Goal: Information Seeking & Learning: Understand process/instructions

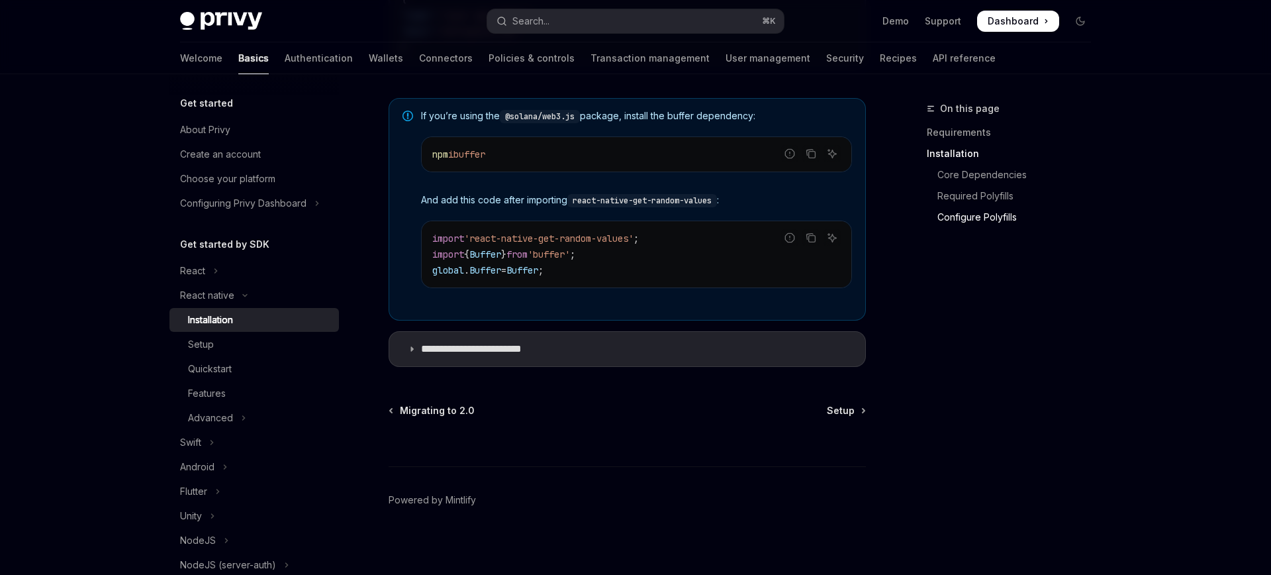
scroll to position [0, 734]
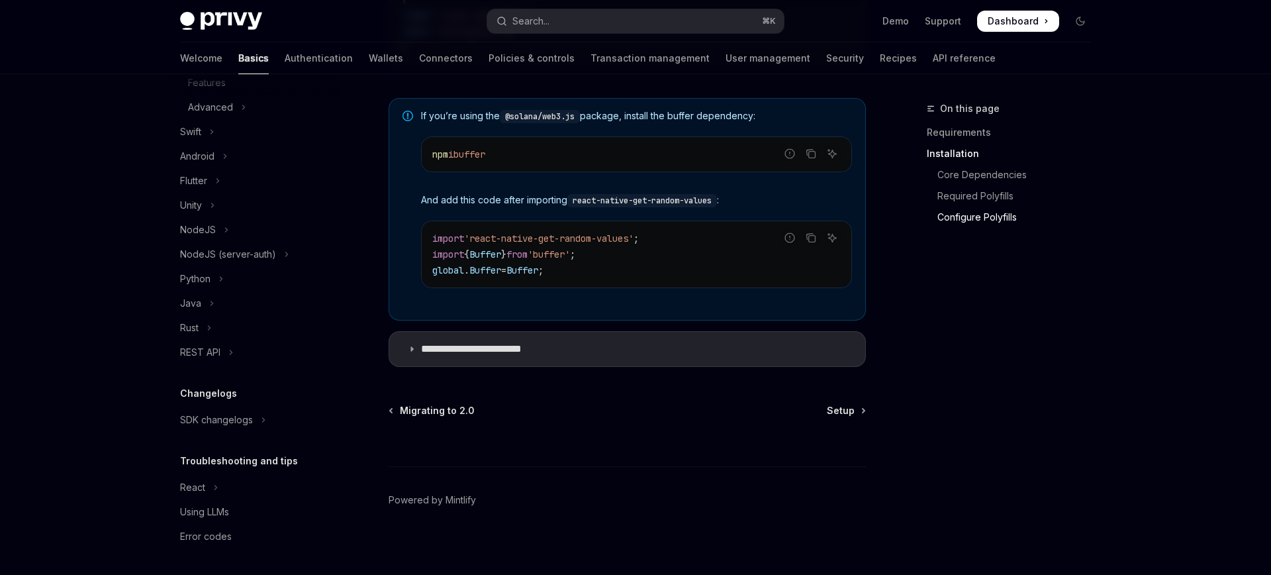
drag, startPoint x: 436, startPoint y: 160, endPoint x: 520, endPoint y: 160, distance: 84.1
click at [520, 161] on code "npm i buffer" at bounding box center [636, 154] width 409 height 16
drag, startPoint x: 425, startPoint y: 244, endPoint x: 666, endPoint y: 279, distance: 243.6
click at [667, 279] on div "import 'react-native-get-random-values' ; import { Buffer } from 'buffer' ; glo…" at bounding box center [637, 254] width 430 height 66
click at [609, 269] on code "import 'react-native-get-random-values' ; import { Buffer } from 'buffer' ; glo…" at bounding box center [636, 254] width 409 height 48
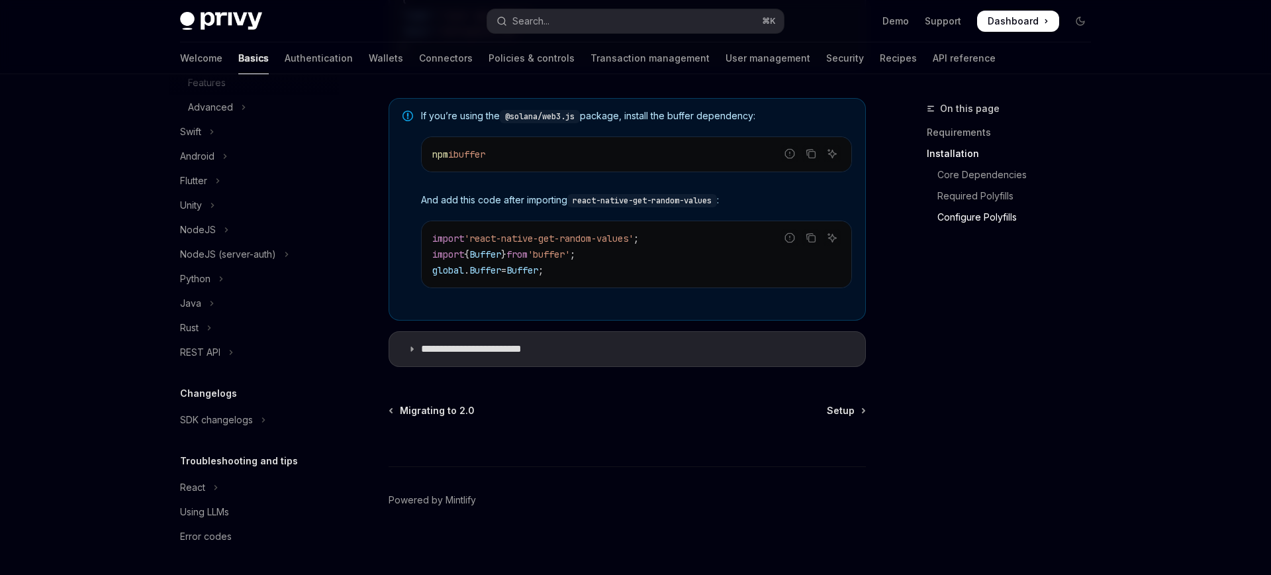
scroll to position [1003, 0]
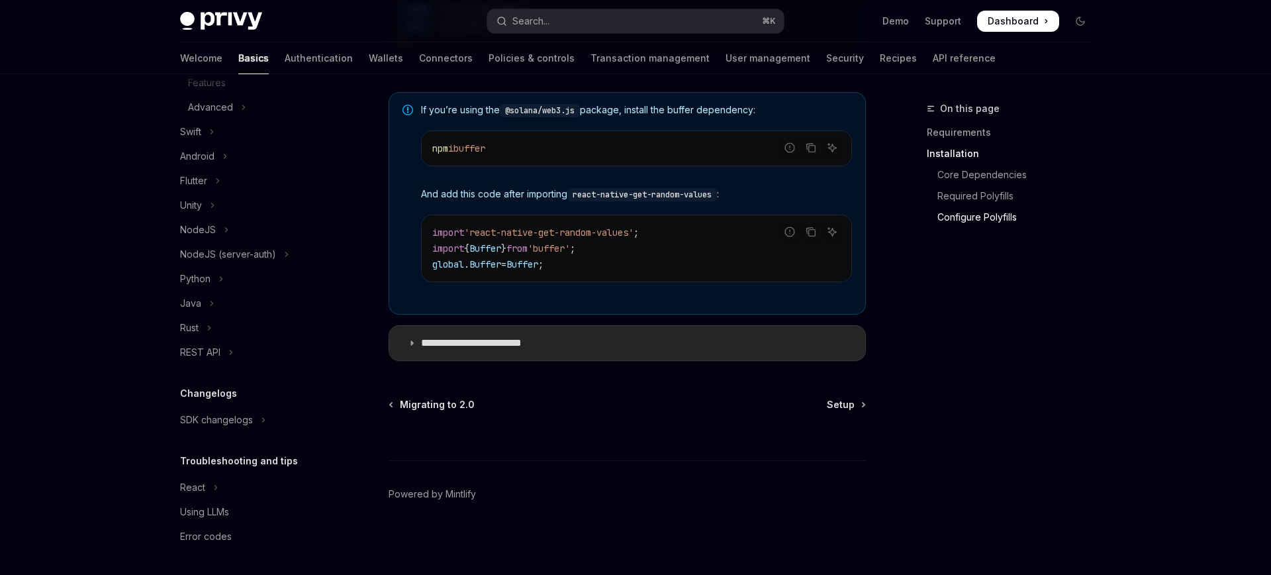
click at [502, 342] on p "**********" at bounding box center [485, 342] width 128 height 13
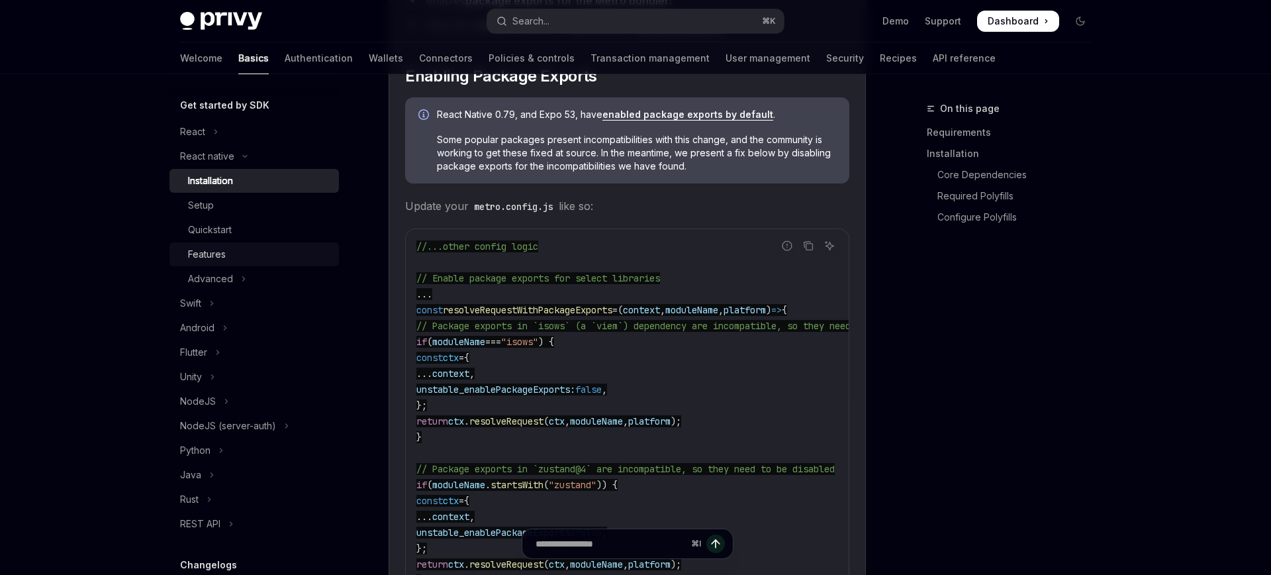
scroll to position [136, 0]
click at [242, 161] on icon "Toggle React native section" at bounding box center [245, 159] width 16 height 5
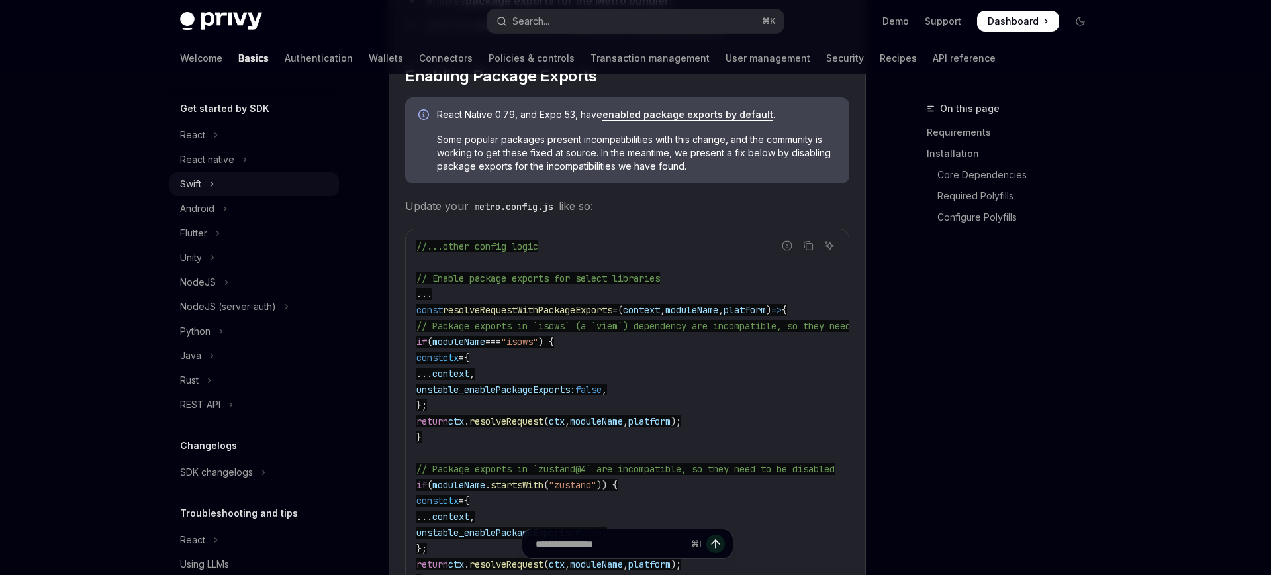
click at [208, 186] on button "Swift" at bounding box center [255, 184] width 170 height 24
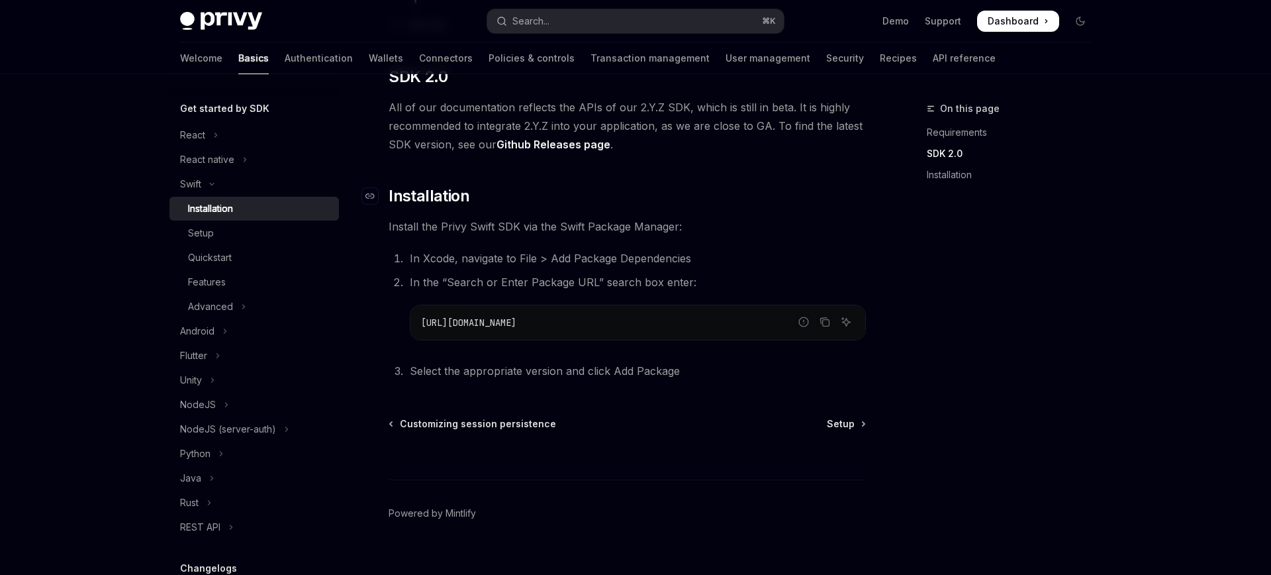
scroll to position [202, 0]
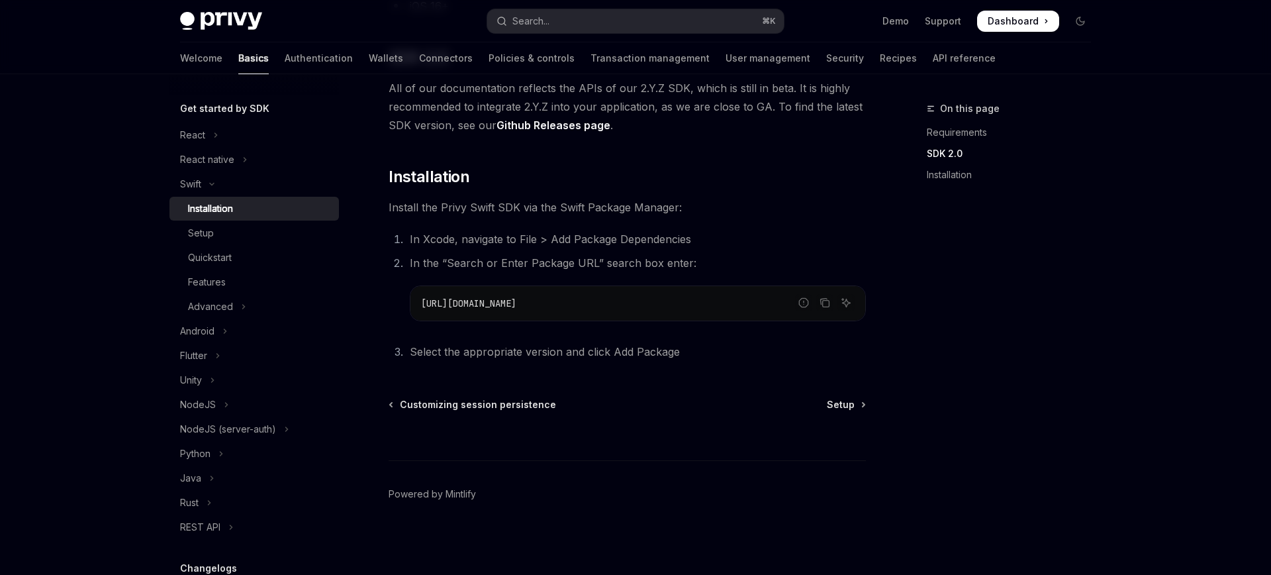
click at [234, 217] on link "Installation" at bounding box center [255, 209] width 170 height 24
click at [213, 179] on button "Swift" at bounding box center [255, 184] width 170 height 24
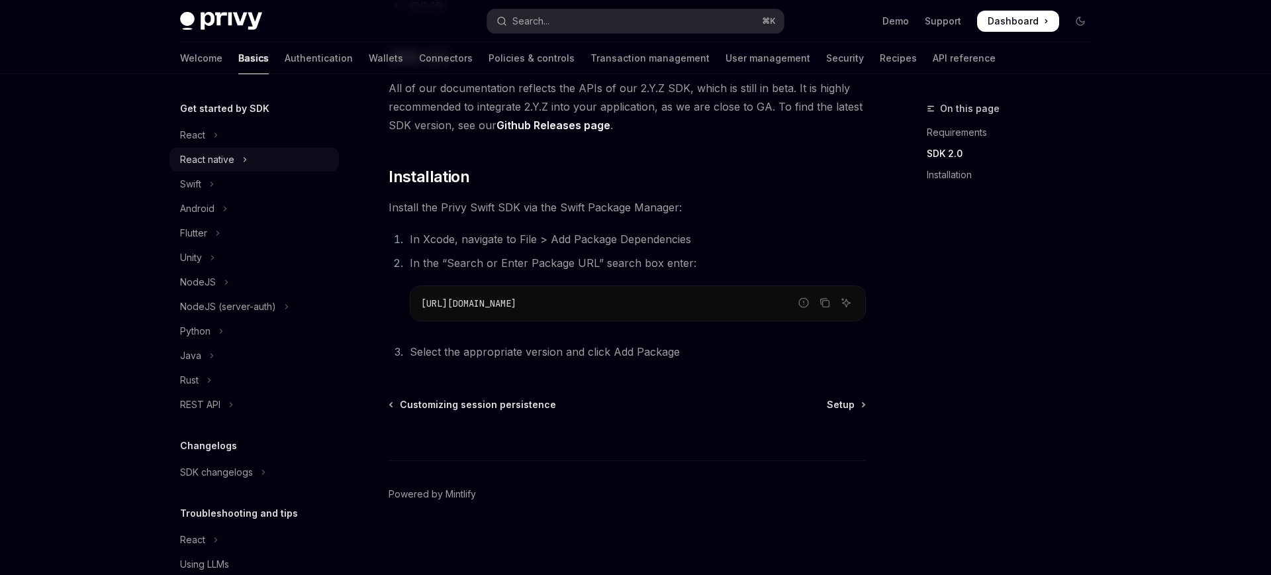
click at [250, 154] on button "React native" at bounding box center [255, 160] width 170 height 24
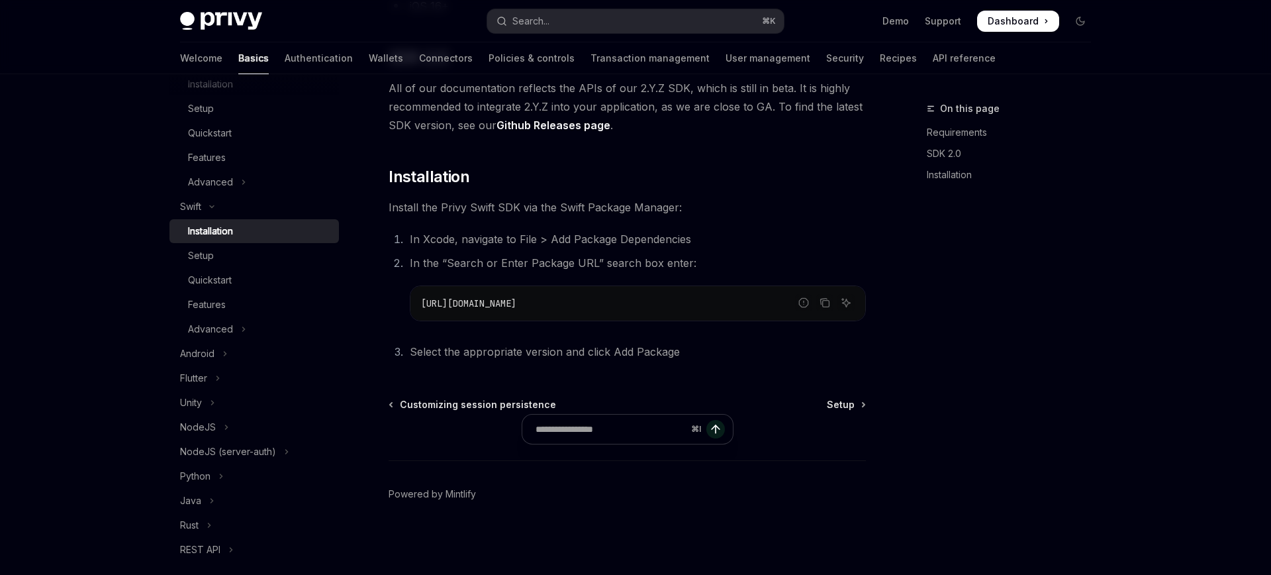
scroll to position [202, 0]
type textarea "*"
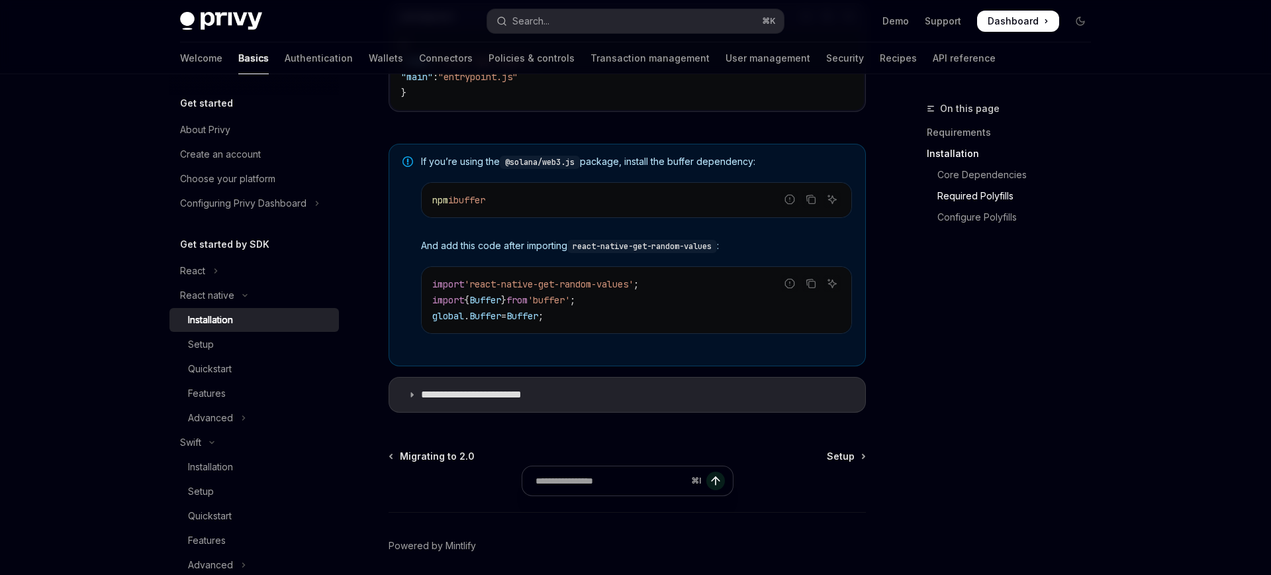
scroll to position [1003, 0]
